Goal: Task Accomplishment & Management: Use online tool/utility

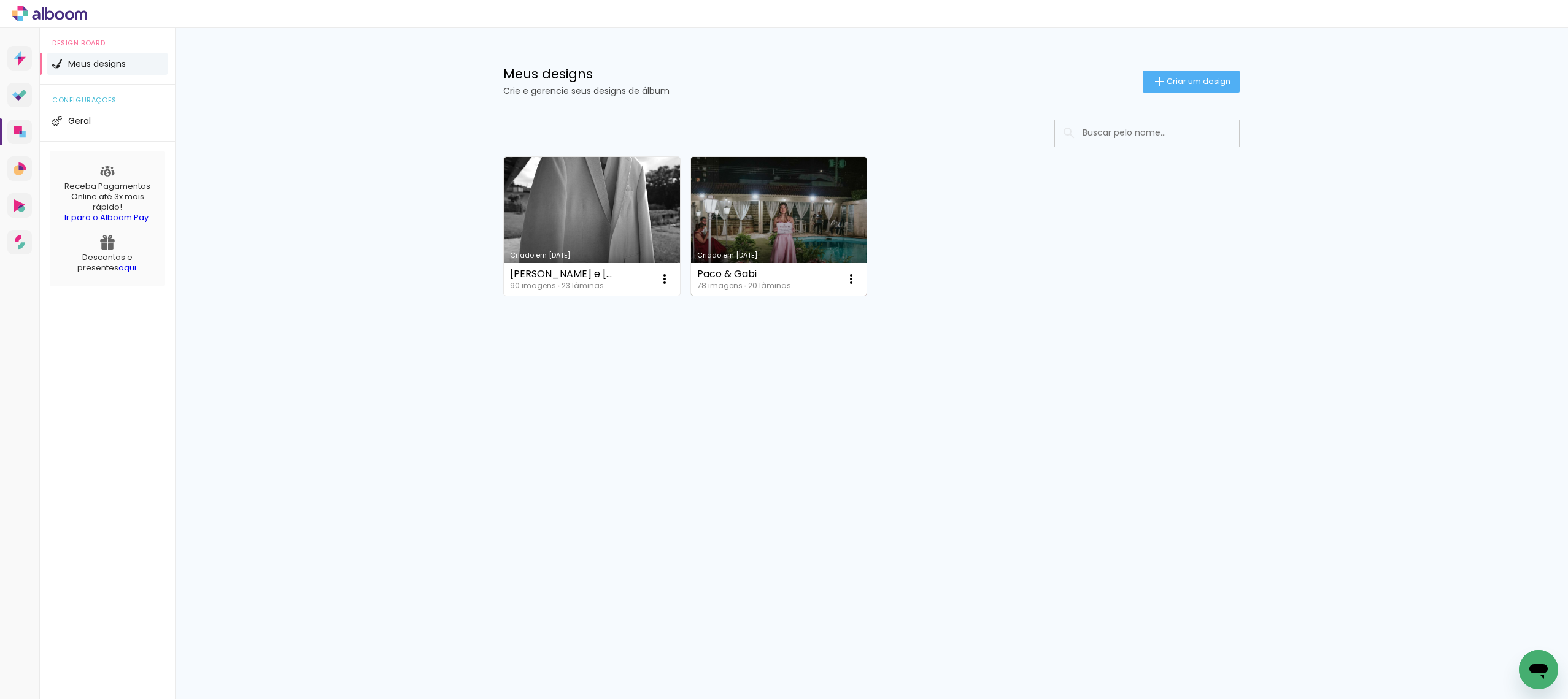
click at [723, 239] on link "Criado em [DATE]" at bounding box center [779, 226] width 176 height 139
